Goal: Transaction & Acquisition: Book appointment/travel/reservation

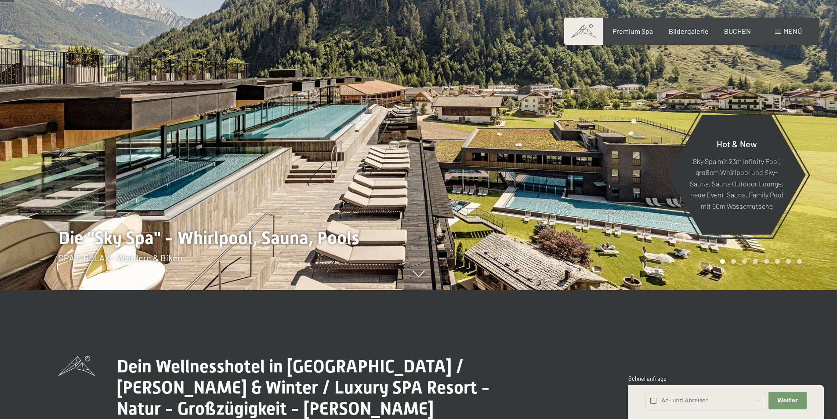
scroll to position [132, 0]
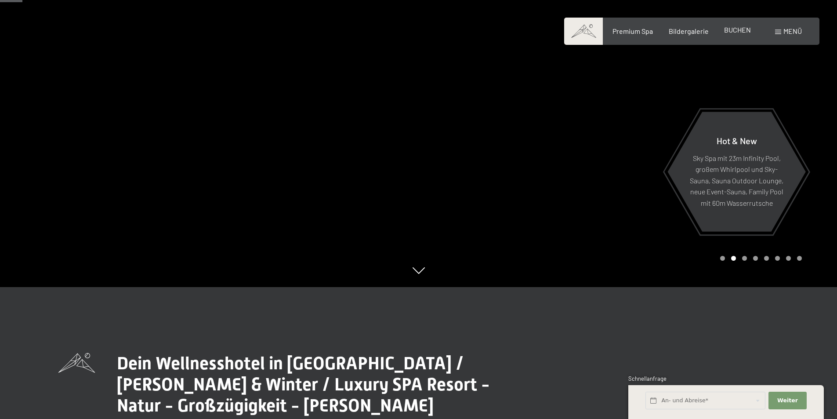
click at [738, 29] on span "BUCHEN" at bounding box center [737, 29] width 27 height 8
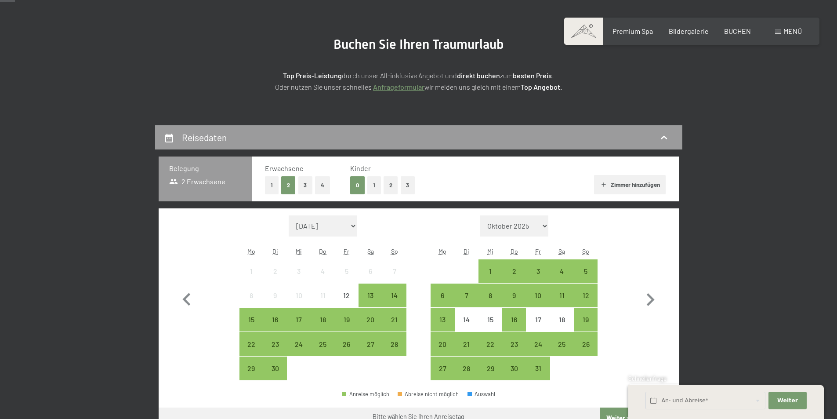
scroll to position [88, 0]
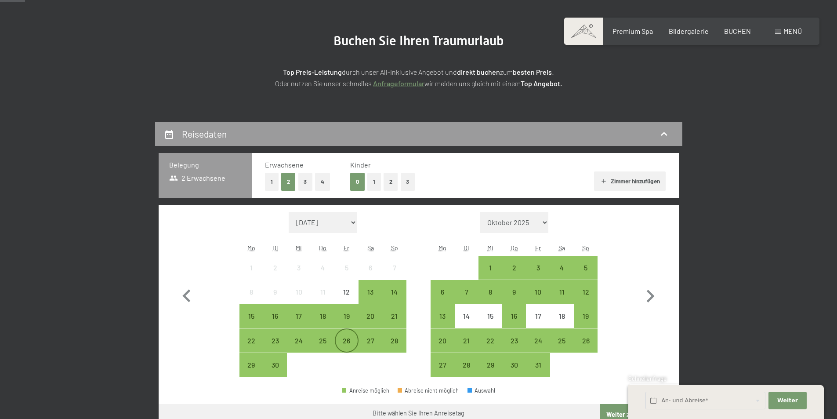
click at [346, 341] on div "26" at bounding box center [347, 348] width 22 height 22
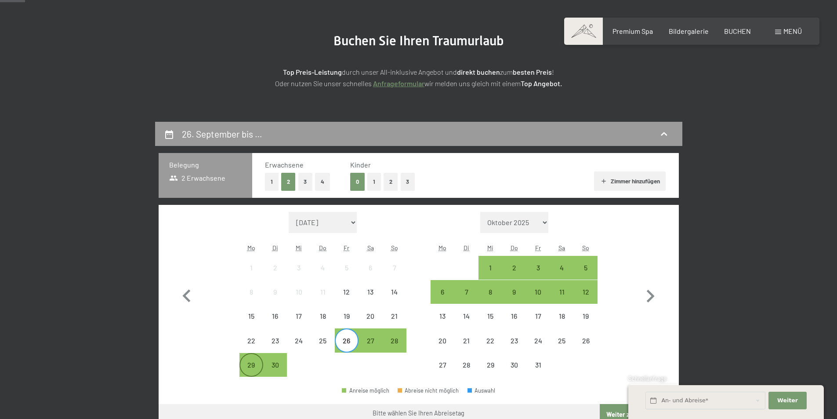
click at [250, 366] on div "29" at bounding box center [251, 372] width 22 height 22
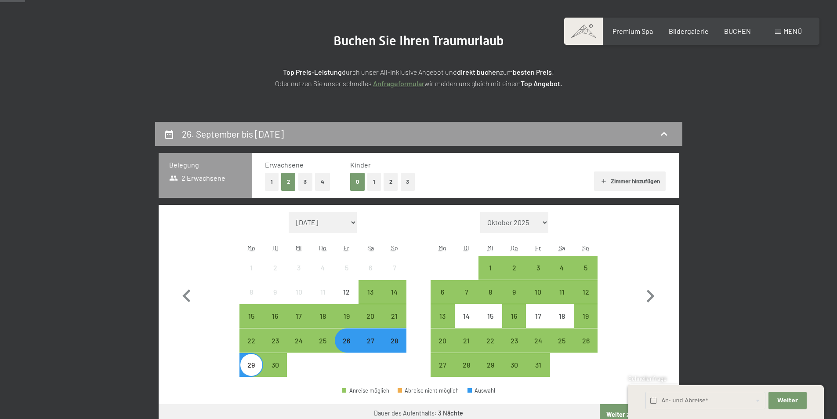
click at [637, 179] on button "Zimmer hinzufügen" at bounding box center [630, 180] width 72 height 19
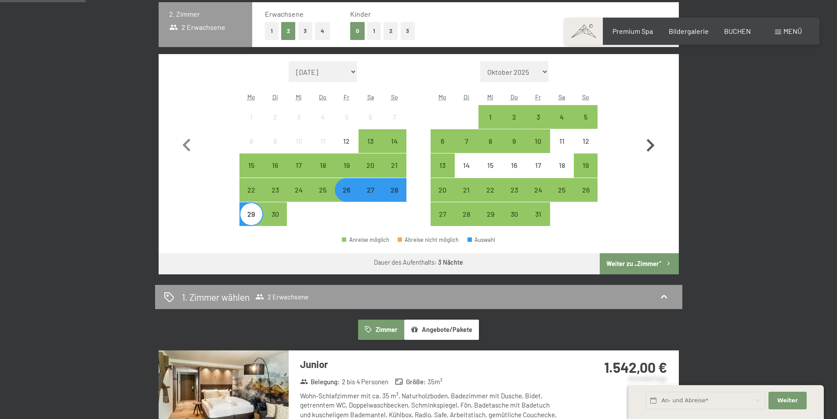
scroll to position [308, 0]
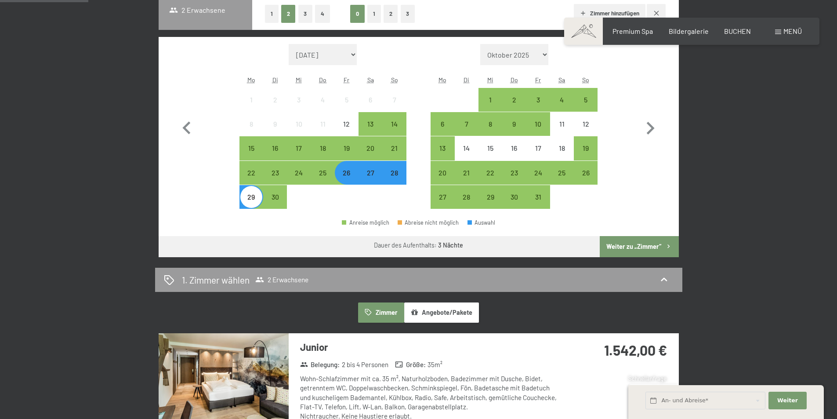
click at [631, 246] on button "Weiter zu „Zimmer“" at bounding box center [639, 246] width 79 height 21
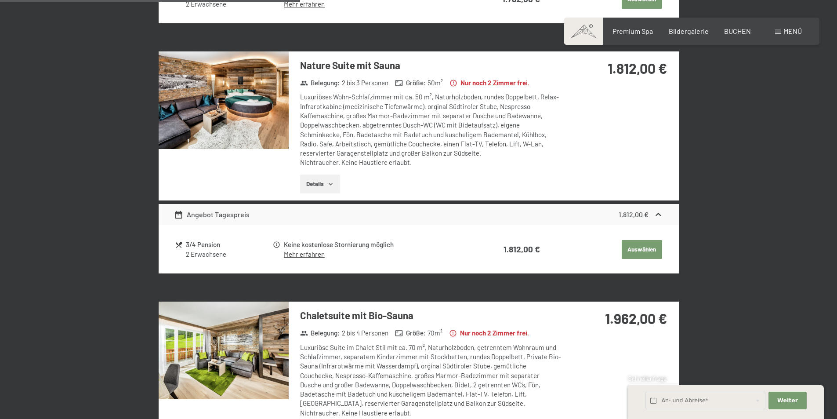
scroll to position [913, 0]
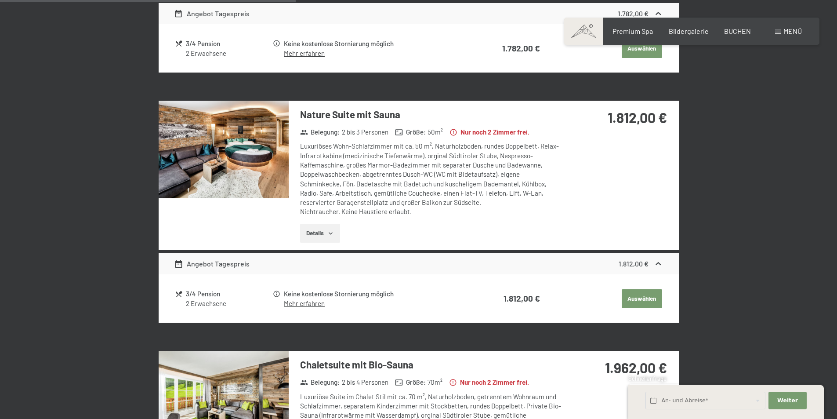
click at [640, 295] on button "Auswählen" at bounding box center [642, 298] width 40 height 19
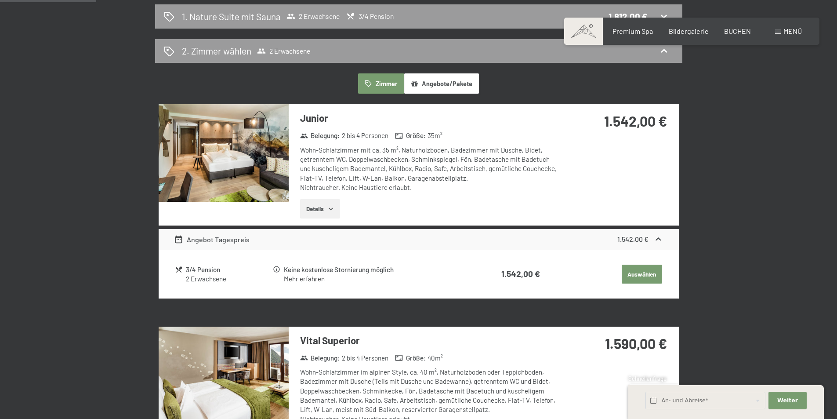
scroll to position [166, 0]
